Goal: Answer question/provide support

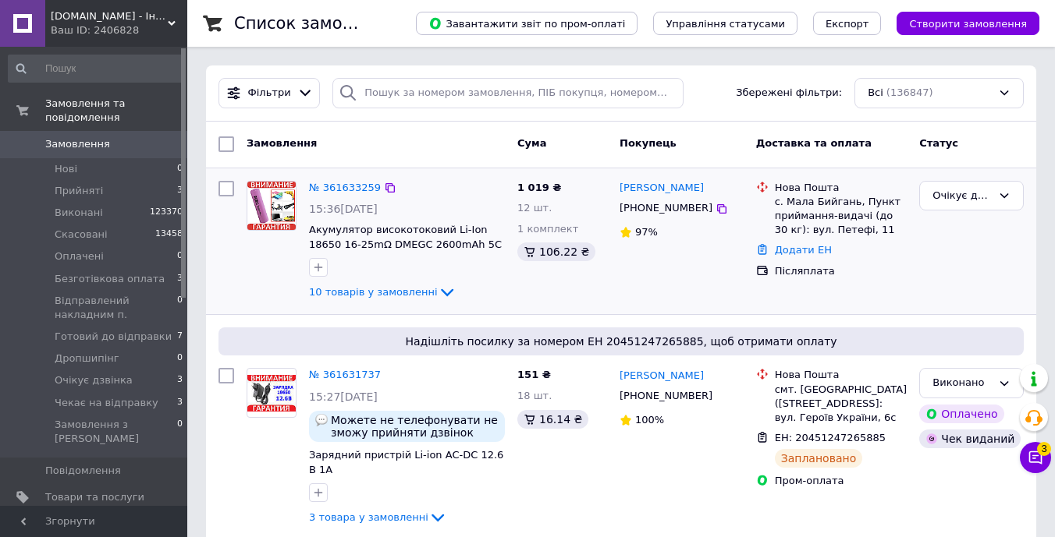
click at [404, 300] on div "10 товарів у замовленні" at bounding box center [407, 292] width 196 height 19
click at [413, 293] on span "10 товарів у замовленні" at bounding box center [373, 292] width 129 height 12
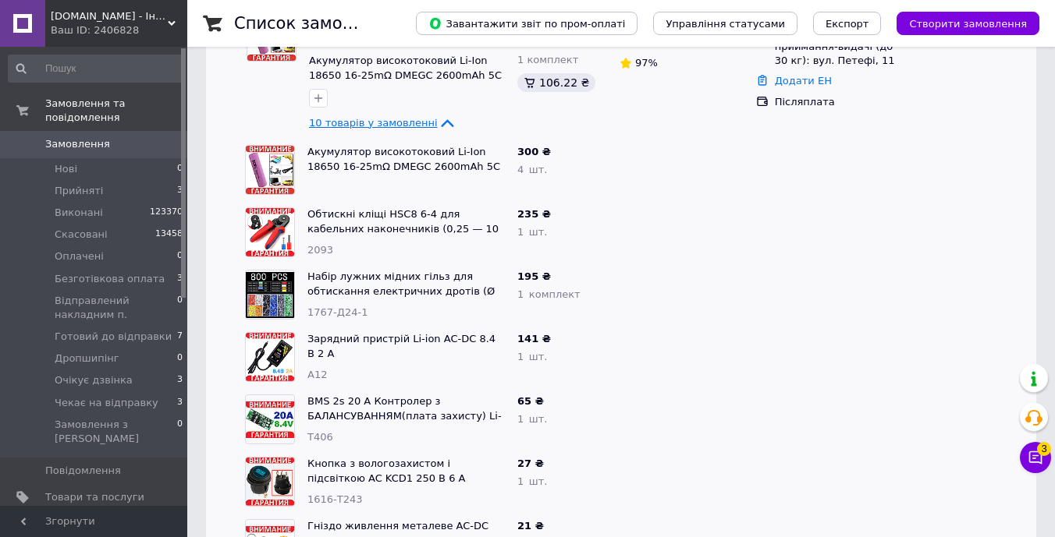
scroll to position [168, 0]
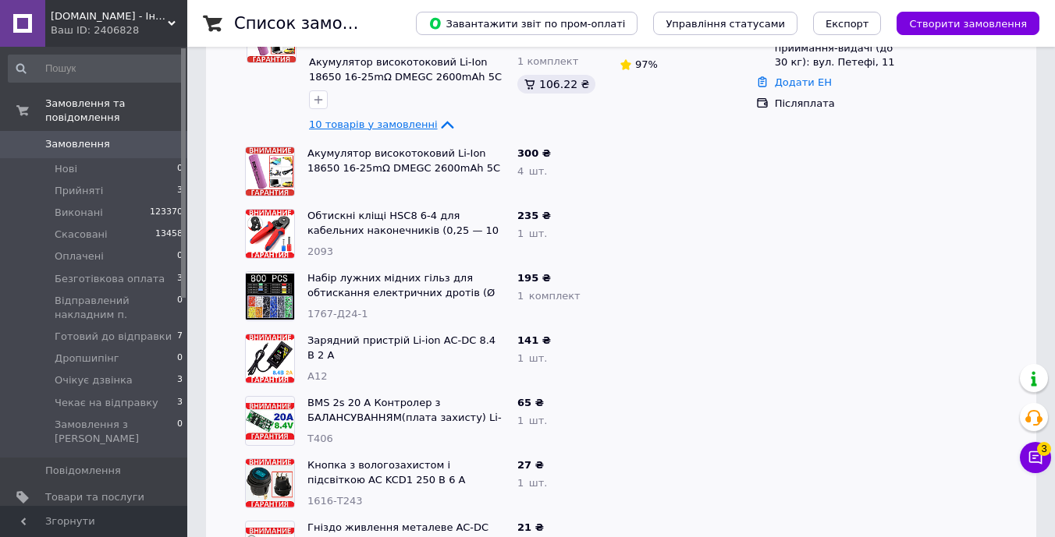
click at [407, 126] on span "10 товарів у замовленні" at bounding box center [373, 125] width 129 height 12
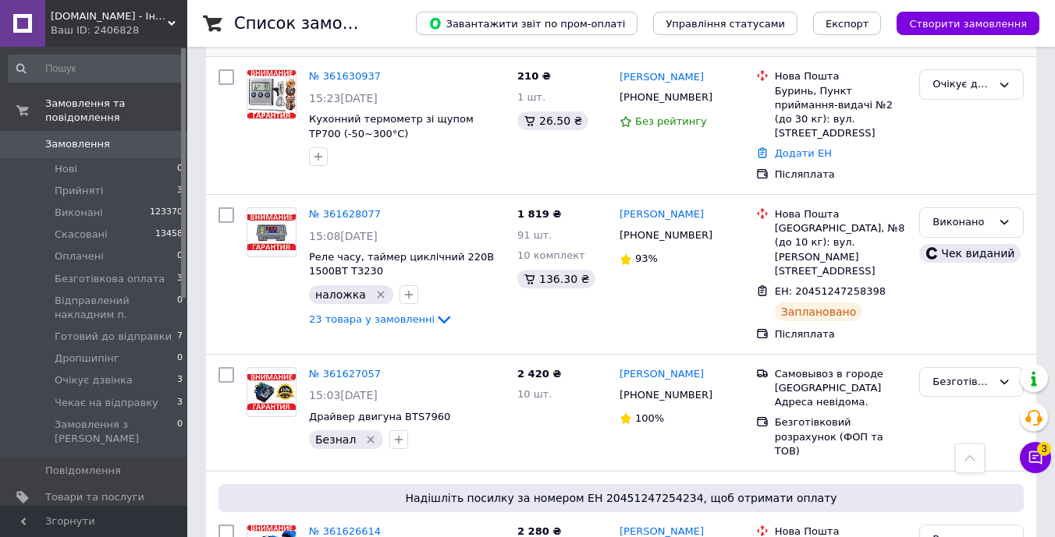
scroll to position [487, 0]
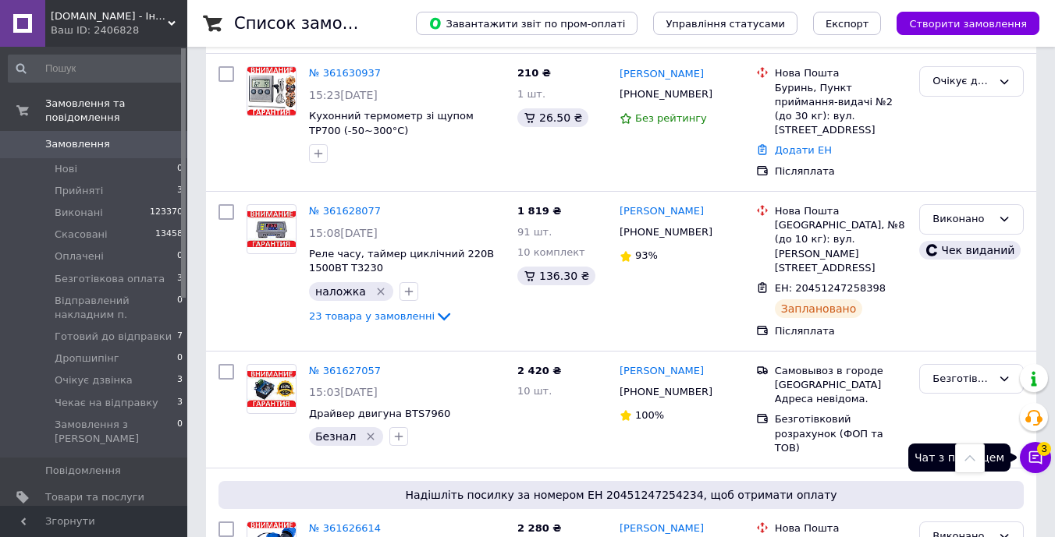
click at [1040, 465] on icon at bounding box center [1035, 458] width 16 height 16
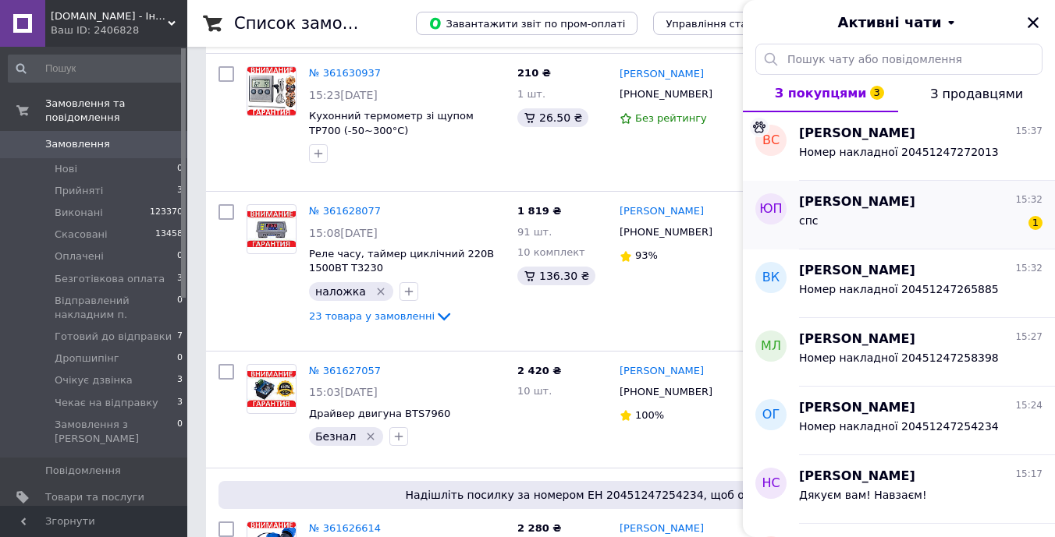
click at [924, 219] on div "спс 1" at bounding box center [920, 223] width 243 height 25
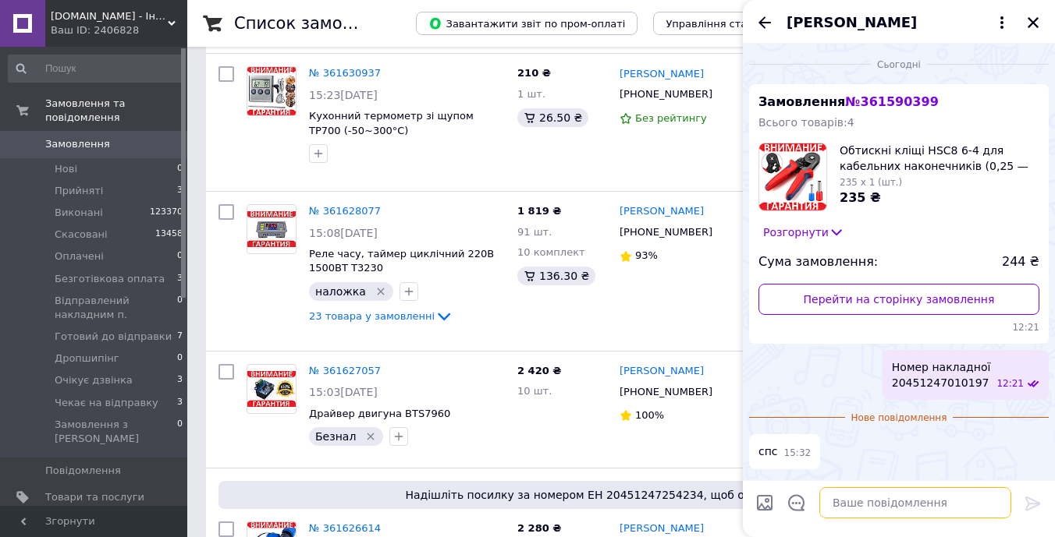
click at [918, 499] on textarea at bounding box center [915, 503] width 192 height 31
type textarea "+"
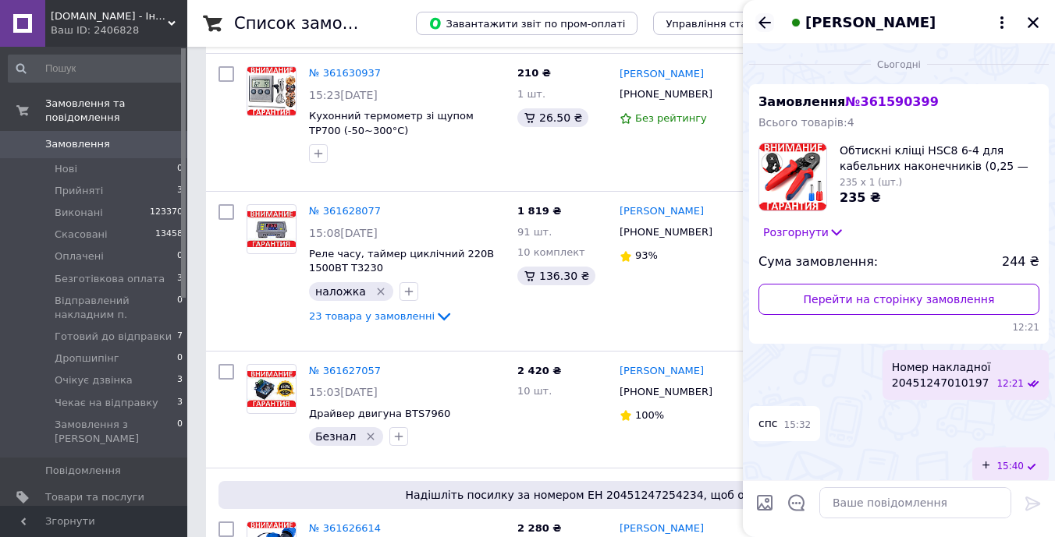
click at [761, 15] on icon "Назад" at bounding box center [764, 22] width 19 height 19
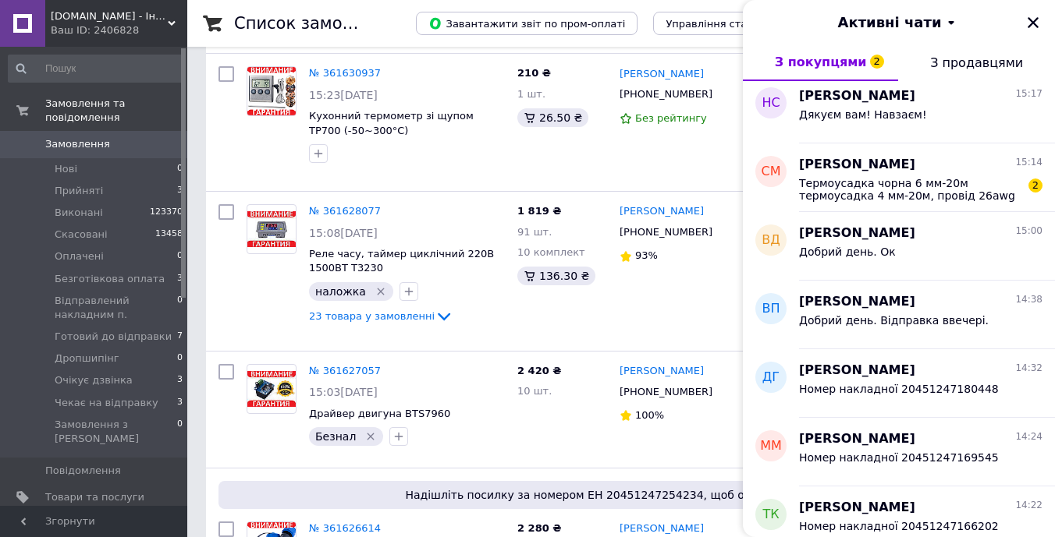
scroll to position [346, 0]
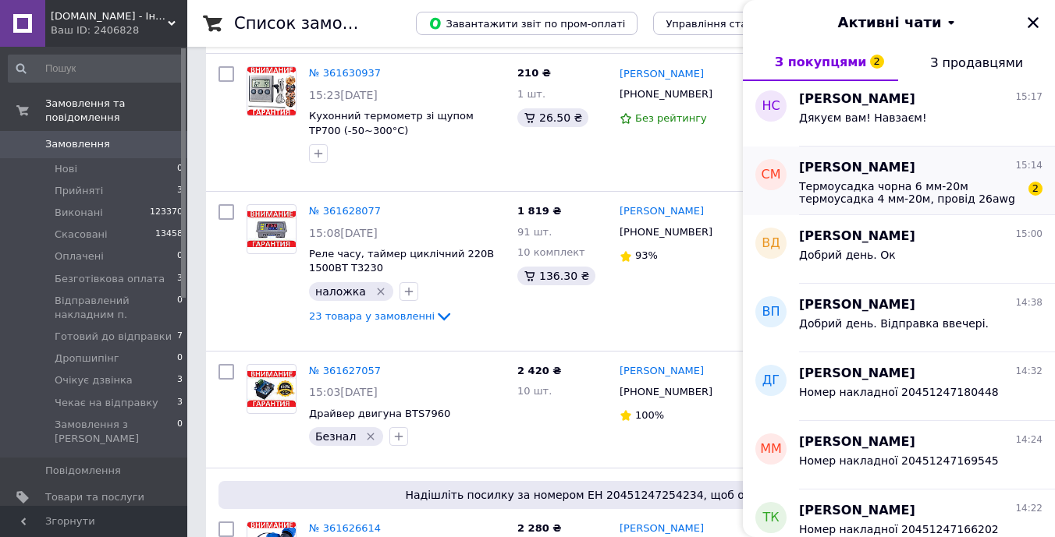
click at [932, 197] on span "Термоусадка чорна 6 мм-20м термоусадка 4 мм-20м, провід 26awg чорний,червоний,з…" at bounding box center [910, 192] width 222 height 25
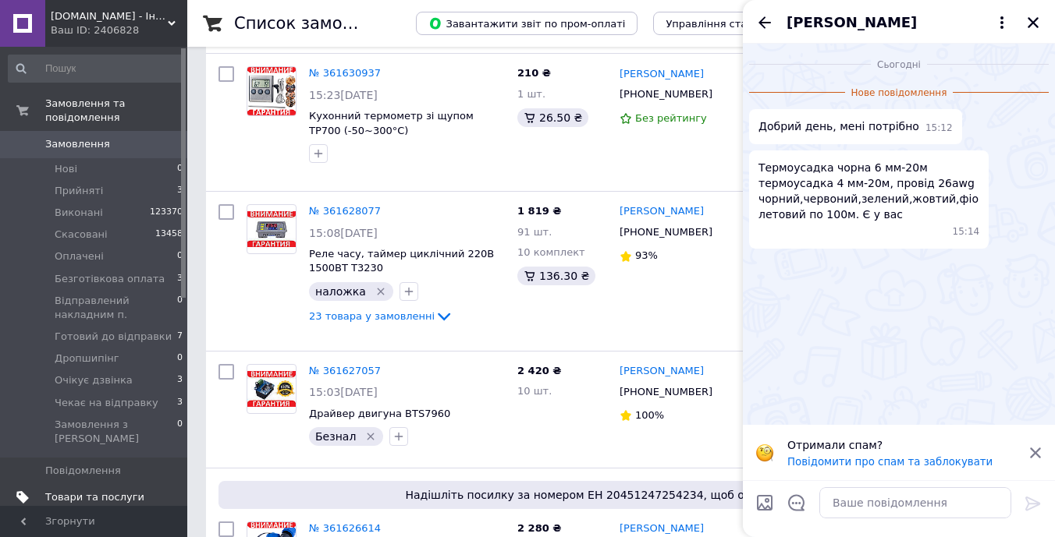
click at [120, 491] on span "Товари та послуги" at bounding box center [94, 498] width 99 height 14
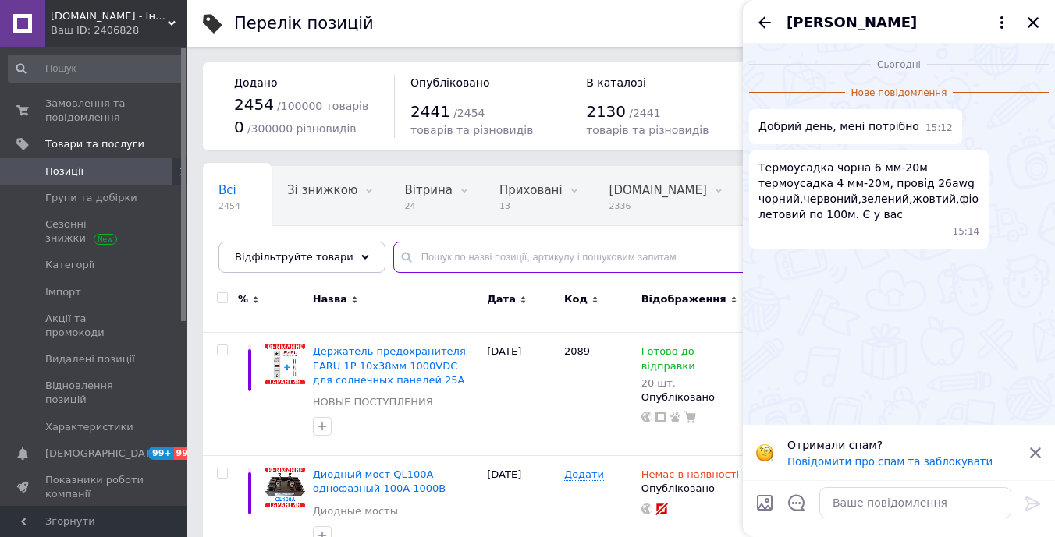
click at [530, 254] on input "text" at bounding box center [708, 257] width 630 height 31
type input "n"
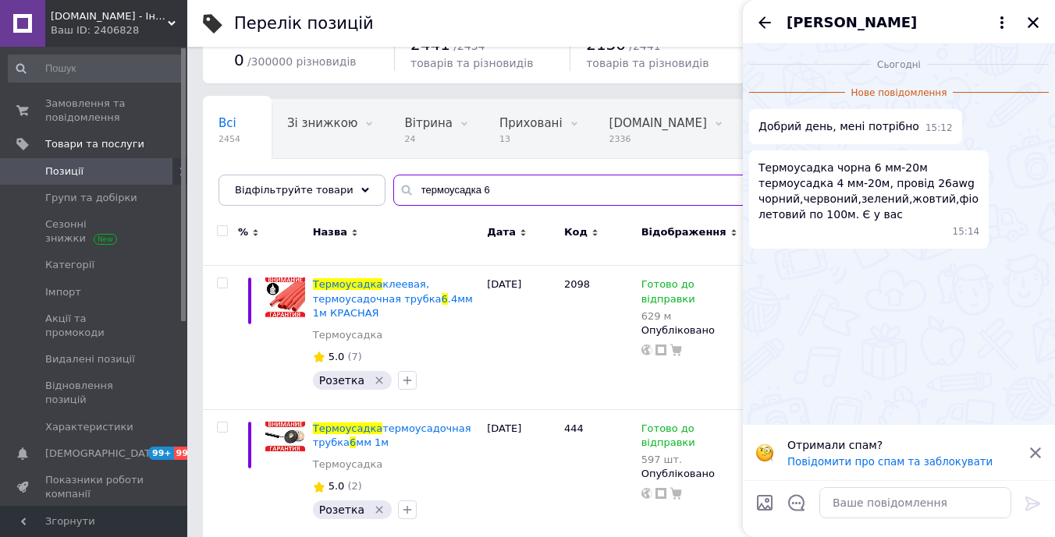
scroll to position [68, 0]
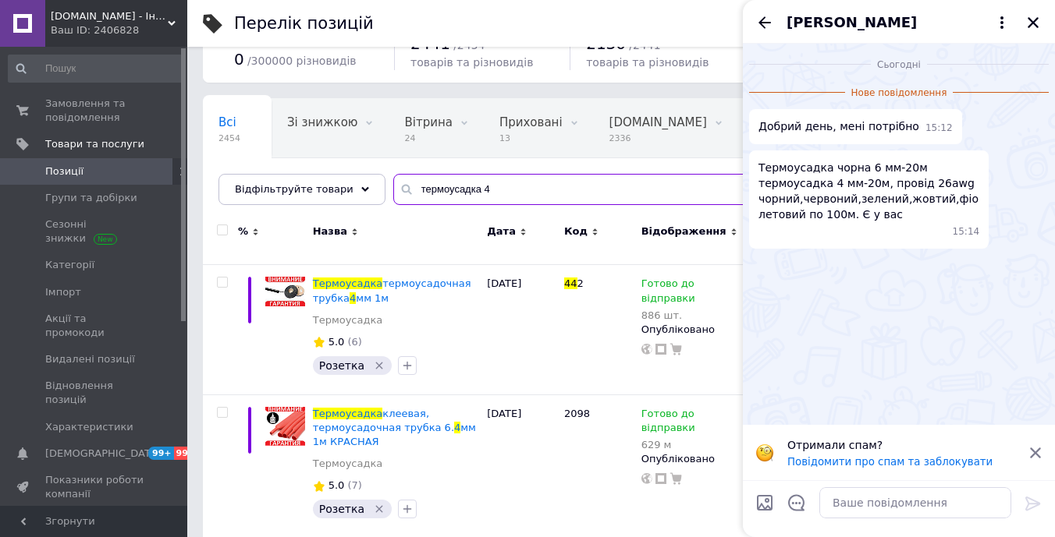
click at [498, 186] on input "термоусадка 4" at bounding box center [708, 189] width 630 height 31
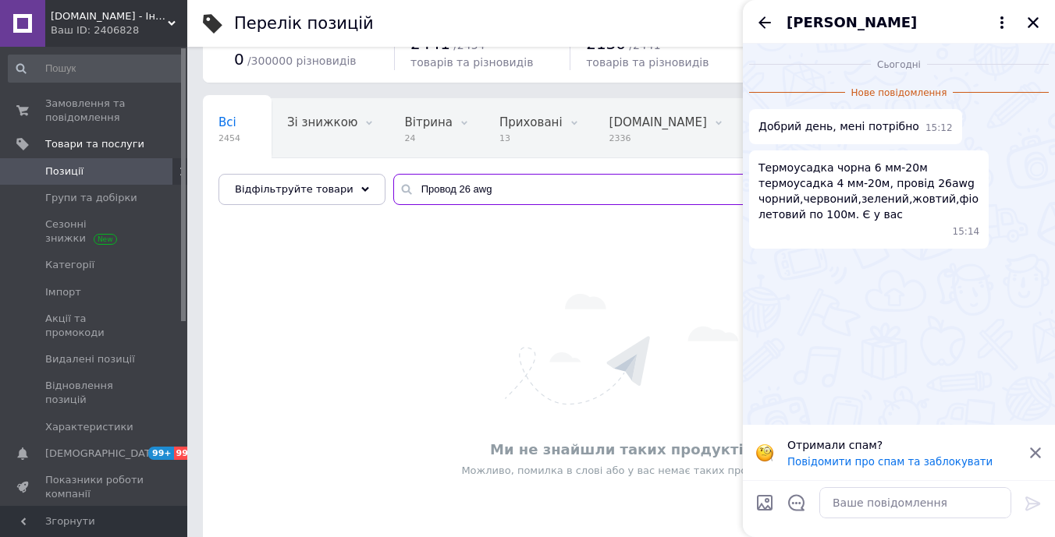
click at [424, 186] on input "Провод 26 awg" at bounding box center [708, 189] width 630 height 31
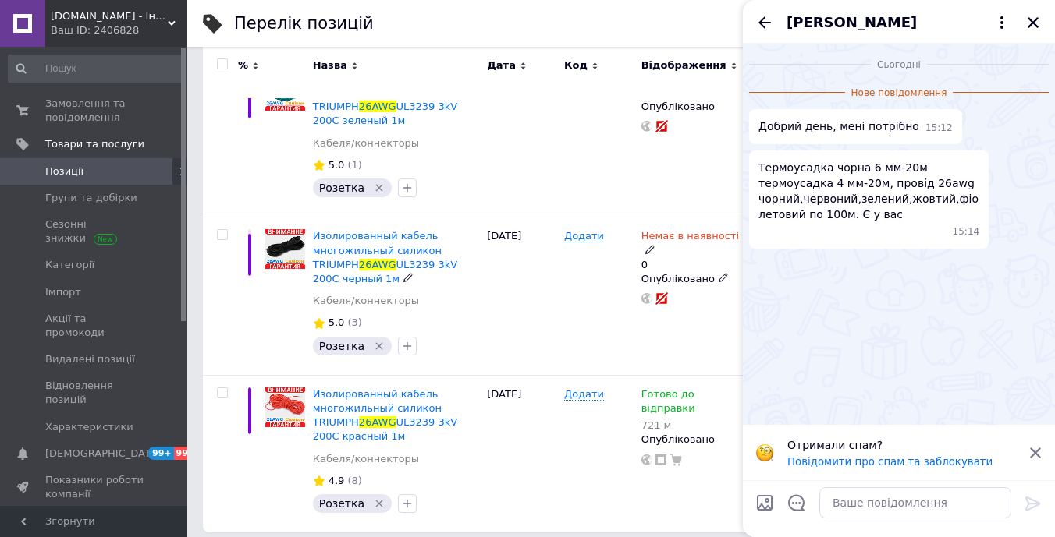
scroll to position [433, 0]
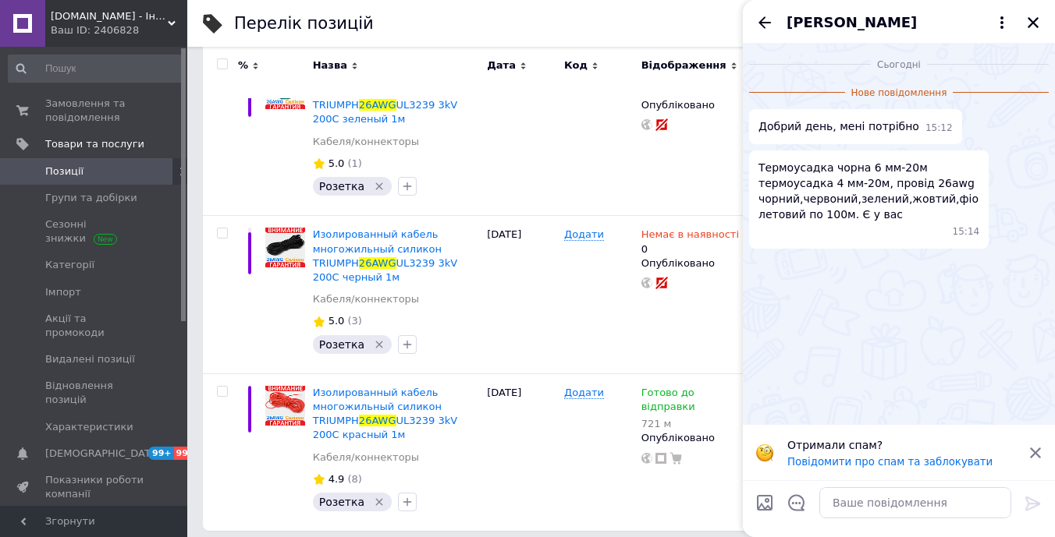
type input "26 awg"
click at [867, 498] on textarea at bounding box center [915, 503] width 192 height 31
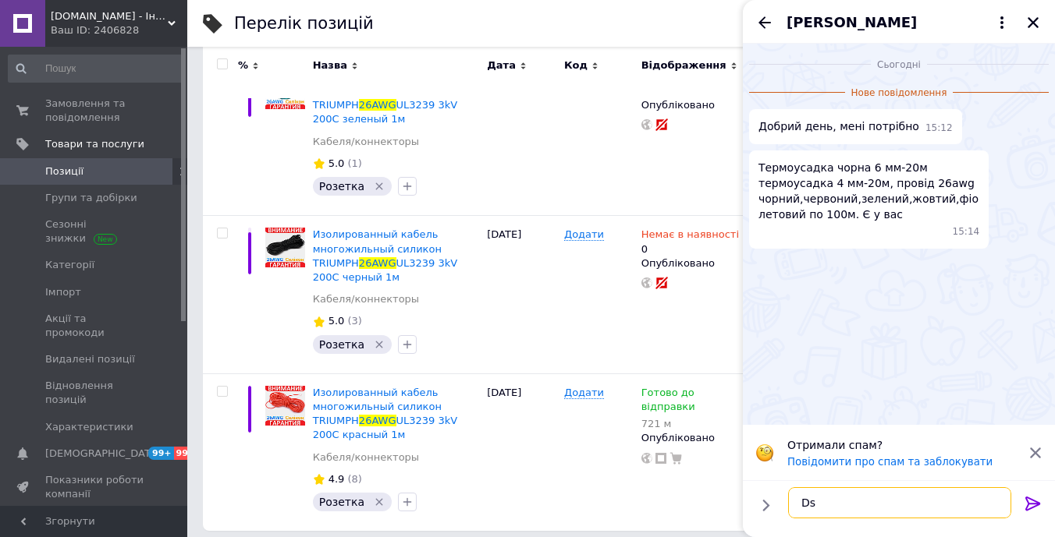
type textarea "D"
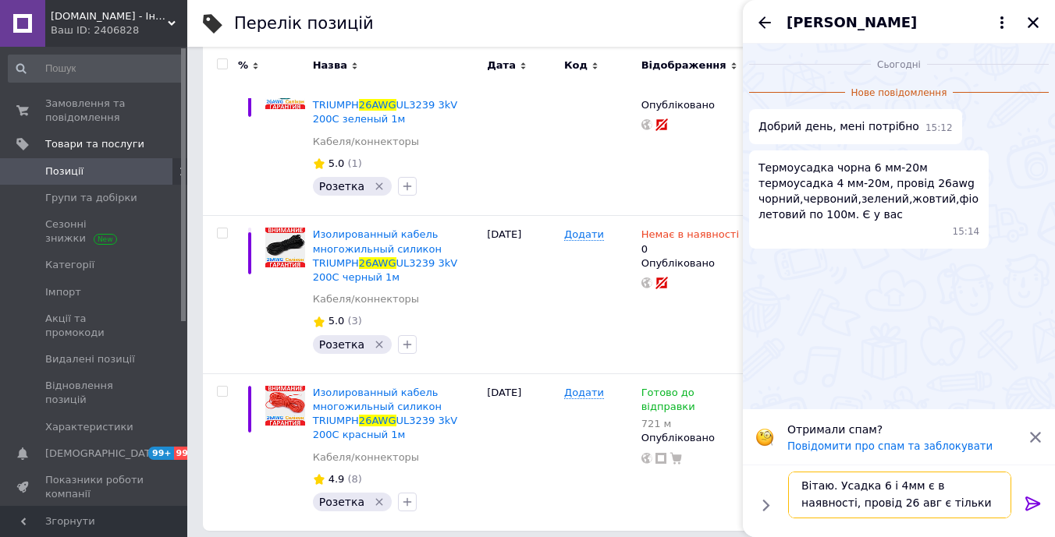
type textarea "Вітаю. Усадка 6 і 4мм є в наявності, провід 26 авг є тільки червоний"
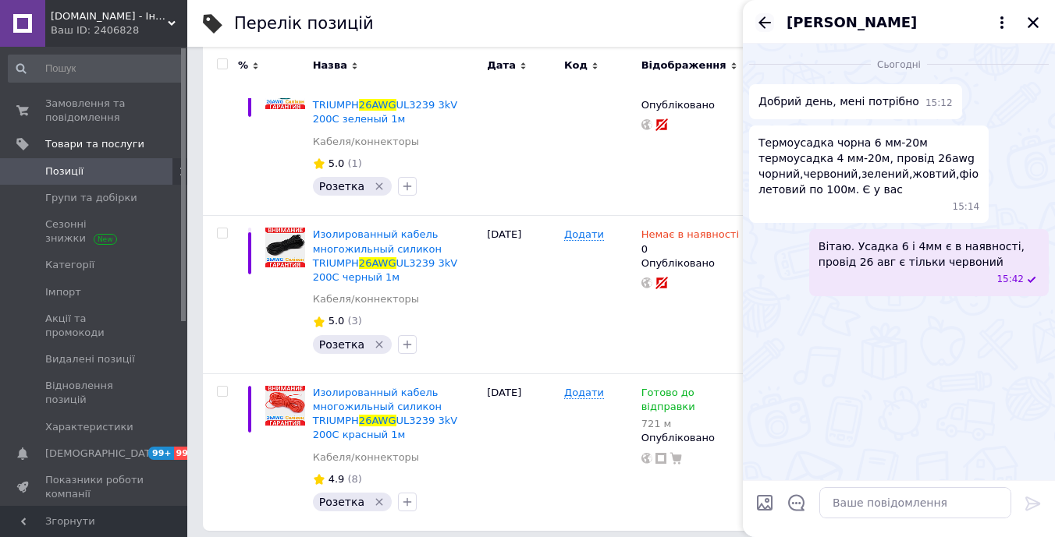
click at [759, 26] on icon "Назад" at bounding box center [764, 22] width 19 height 19
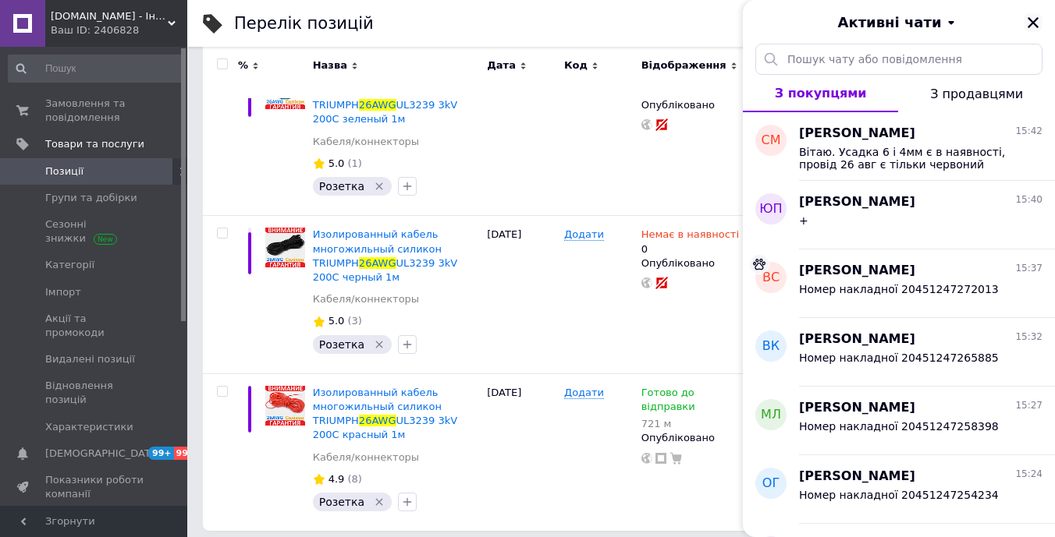
click at [1030, 23] on icon "Закрити" at bounding box center [1032, 22] width 11 height 11
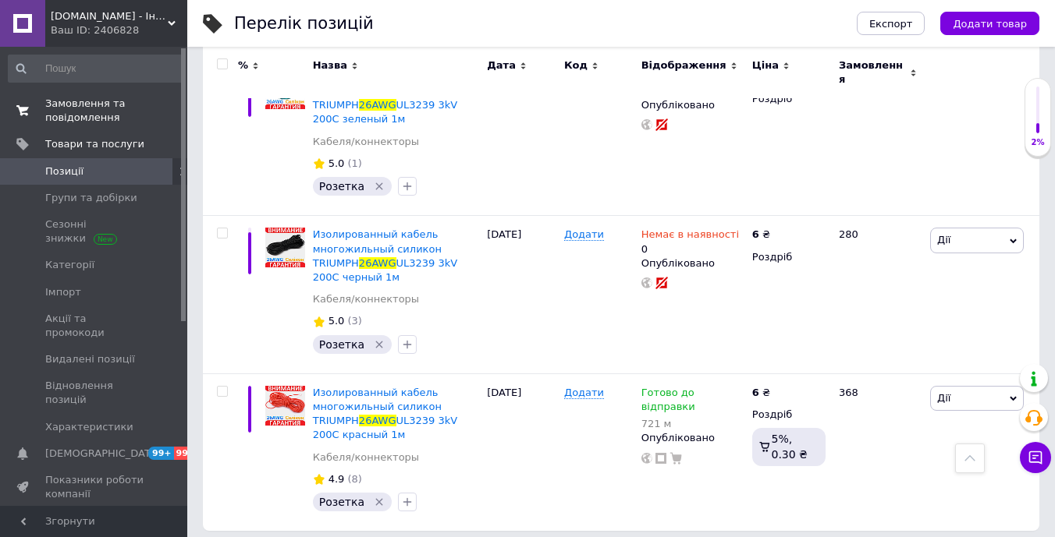
click at [87, 108] on span "Замовлення та повідомлення" at bounding box center [94, 111] width 99 height 28
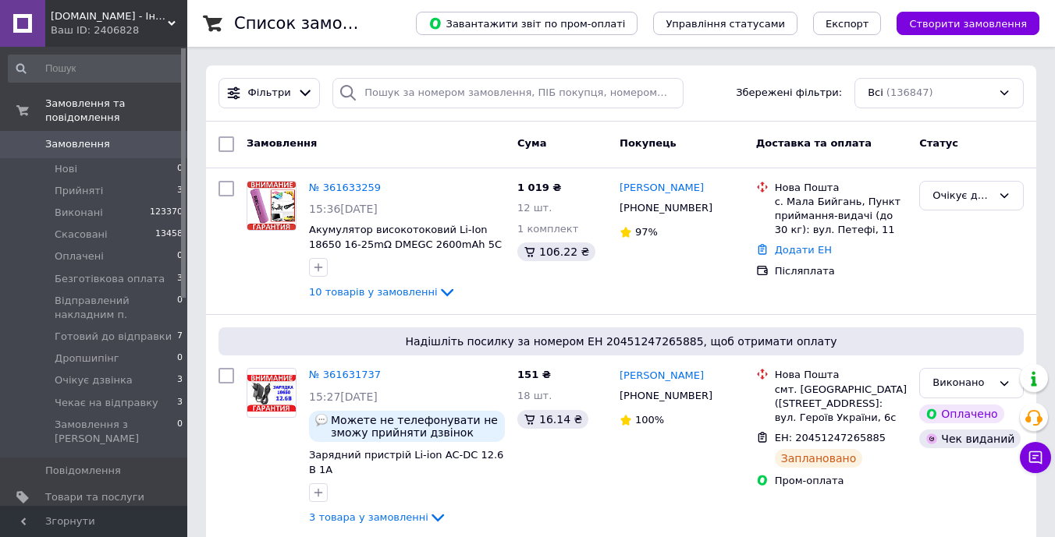
scroll to position [34, 0]
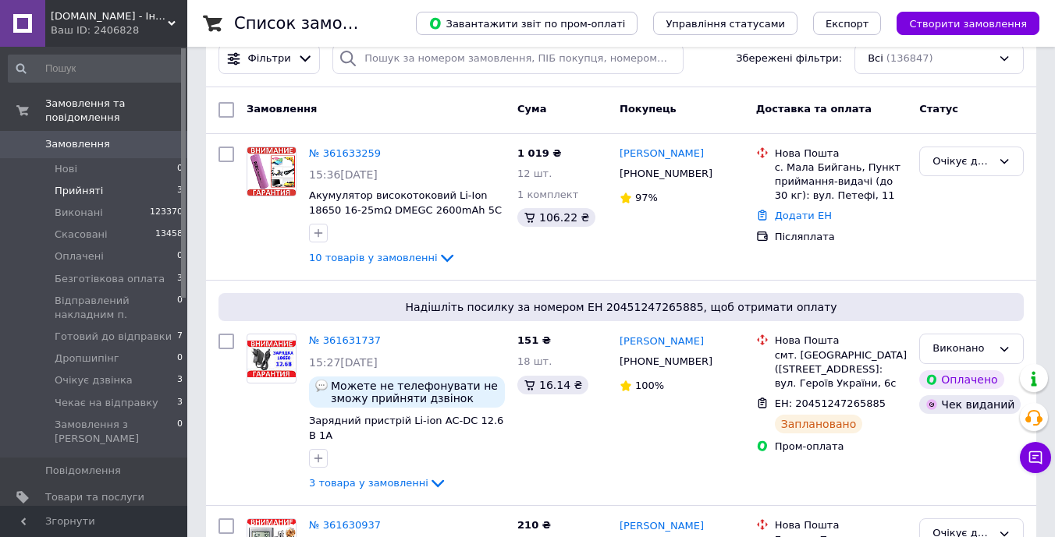
click at [127, 198] on li "Прийняті 3" at bounding box center [96, 191] width 192 height 22
